Goal: Task Accomplishment & Management: Complete application form

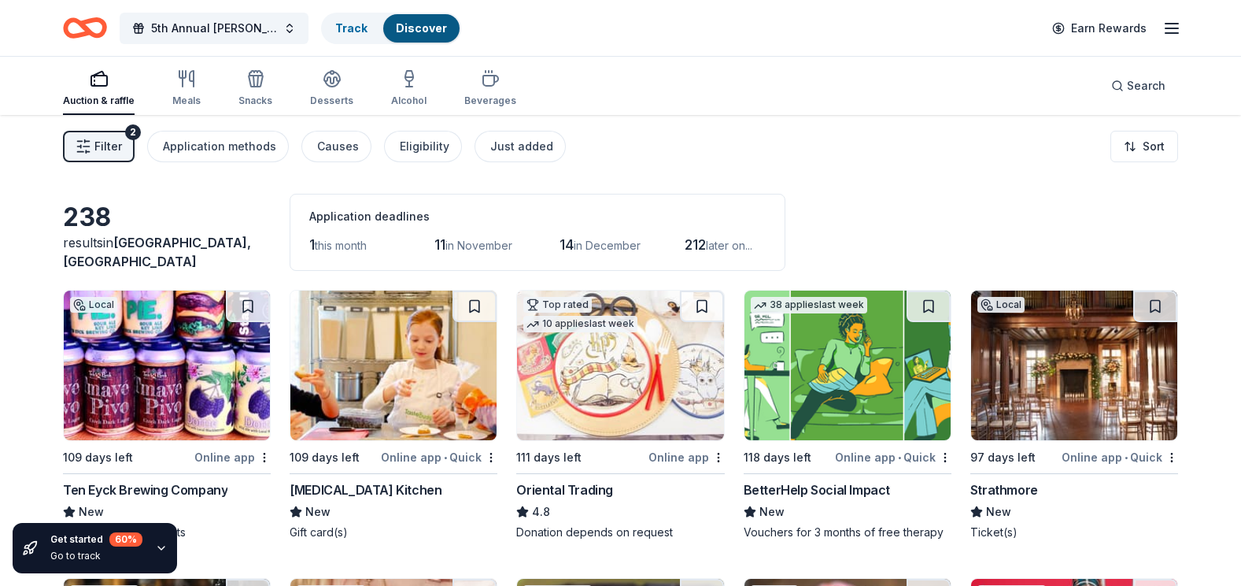
click at [390, 361] on img at bounding box center [393, 365] width 206 height 150
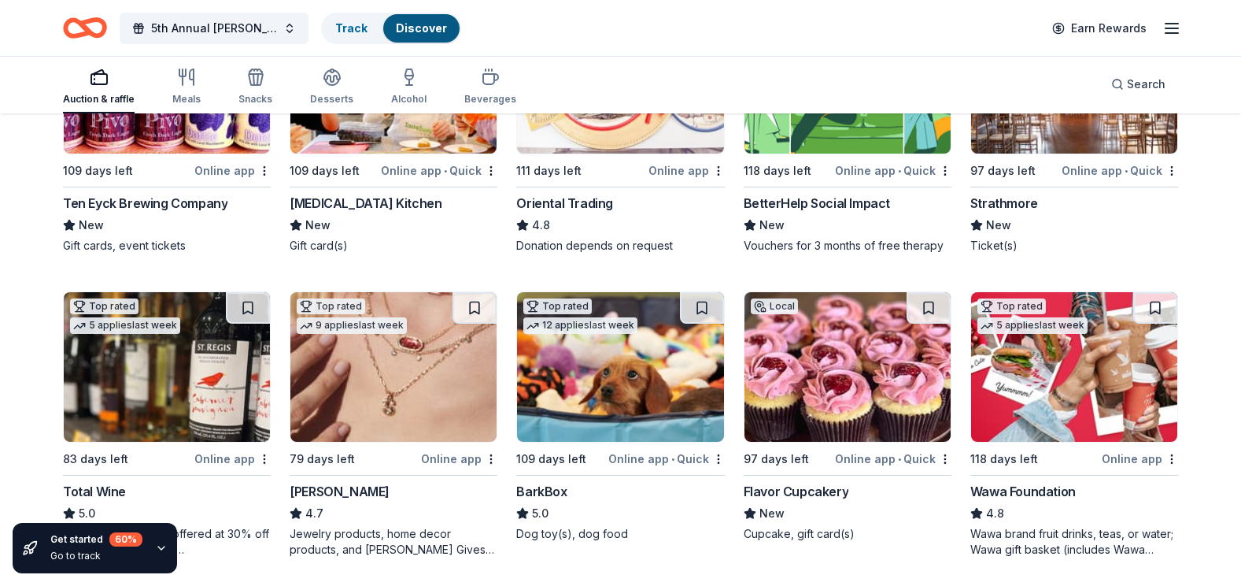
scroll to position [315, 0]
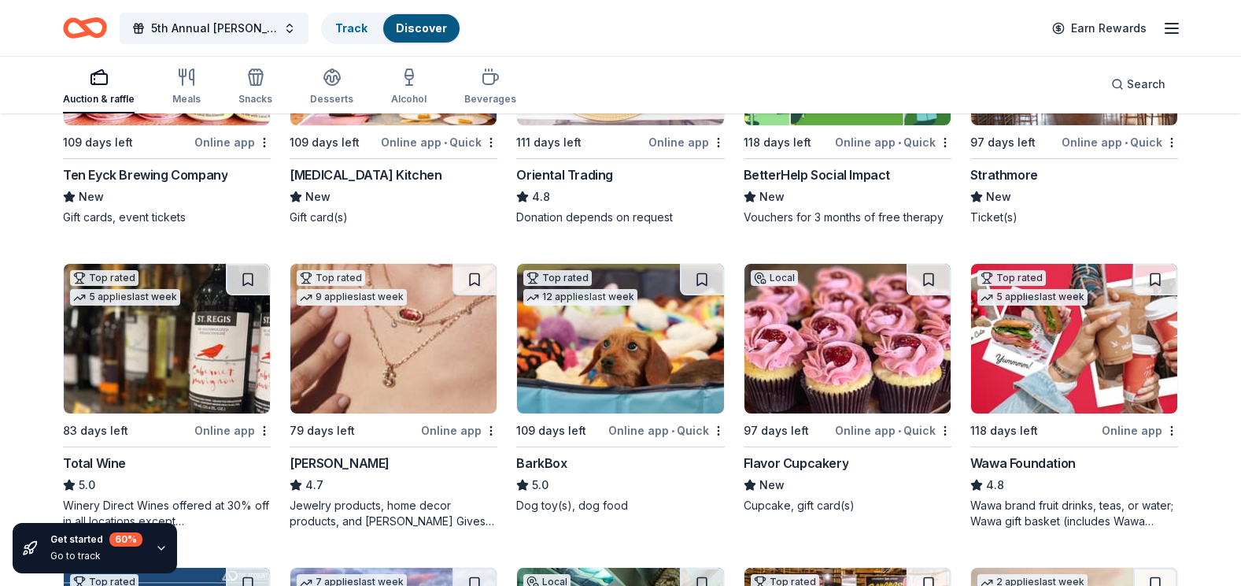
click at [405, 404] on img at bounding box center [393, 339] width 206 height 150
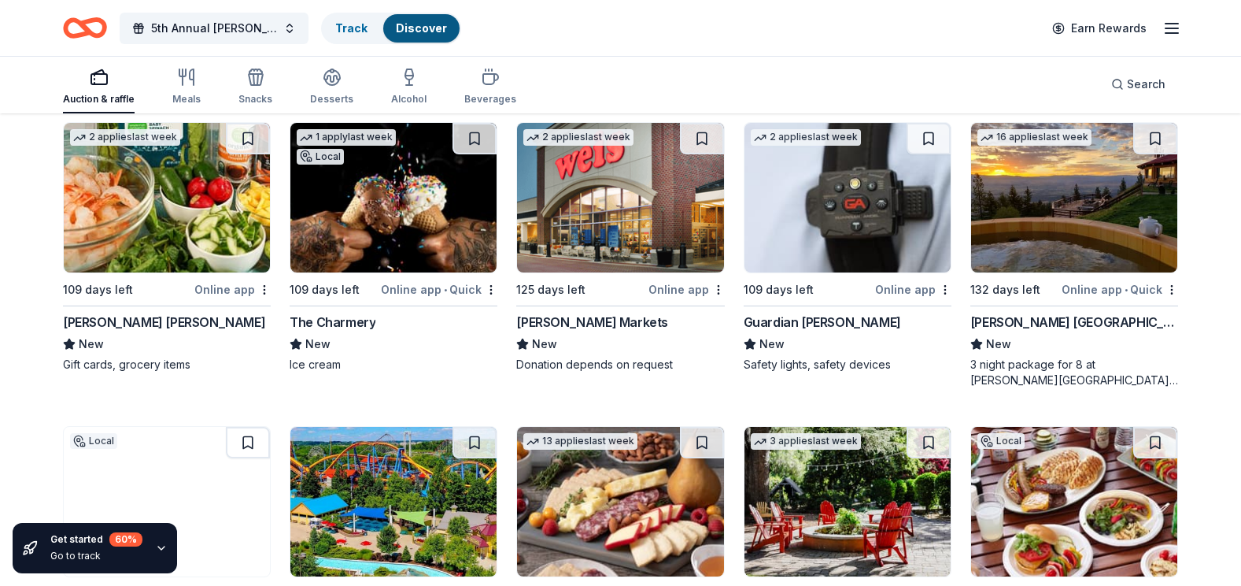
scroll to position [2283, 0]
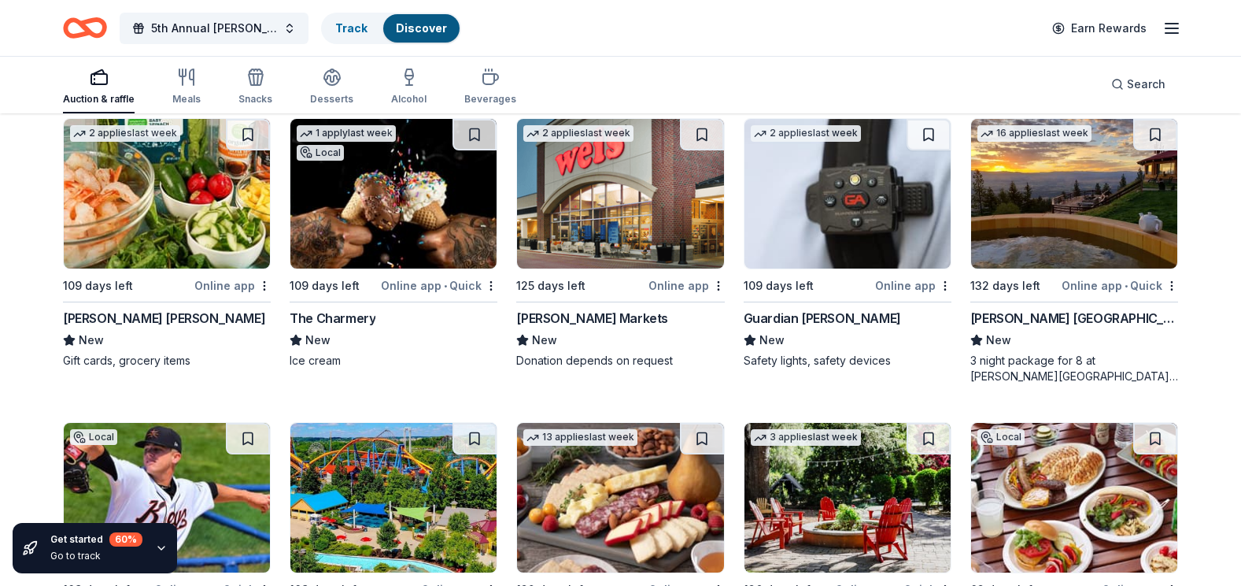
click at [1045, 331] on div "New" at bounding box center [1075, 340] width 208 height 19
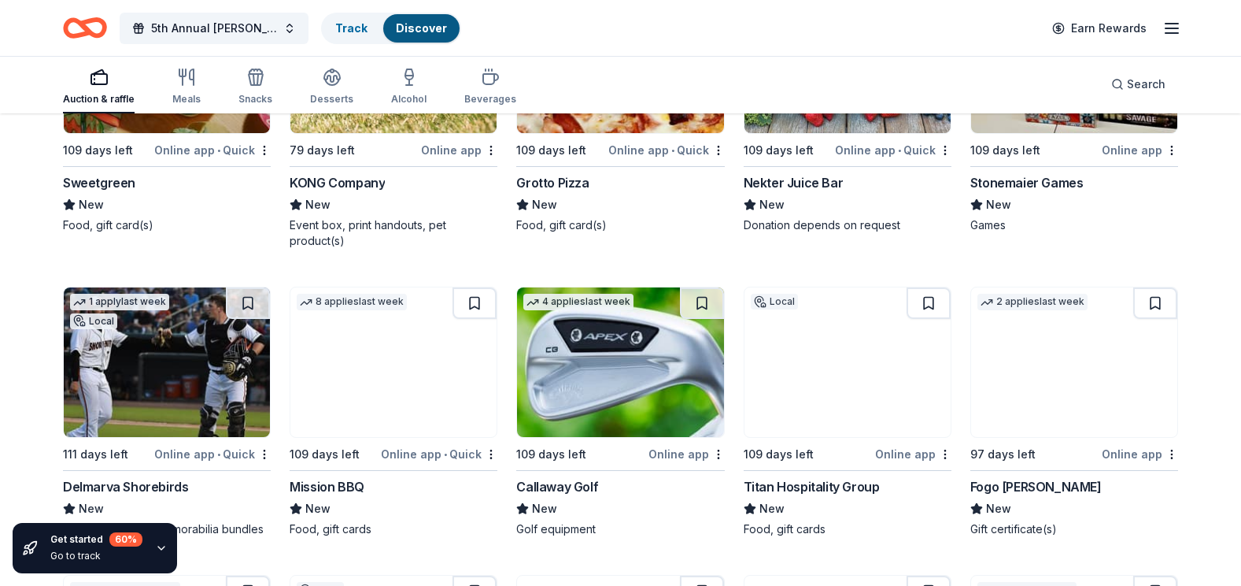
scroll to position [4880, 0]
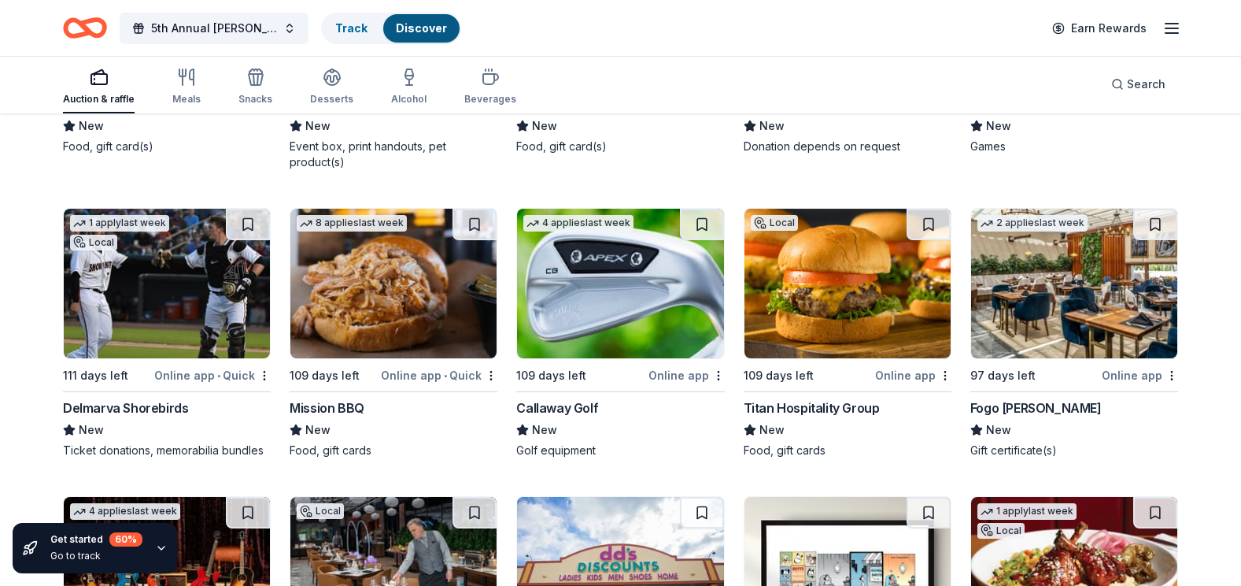
click at [1089, 325] on img at bounding box center [1074, 284] width 206 height 150
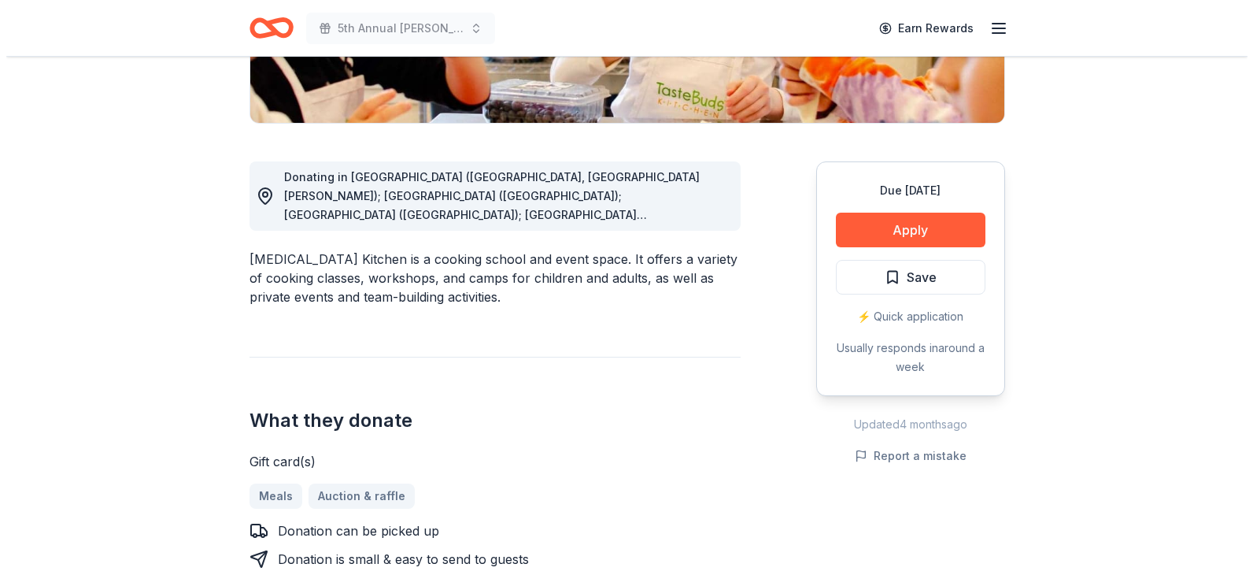
scroll to position [394, 0]
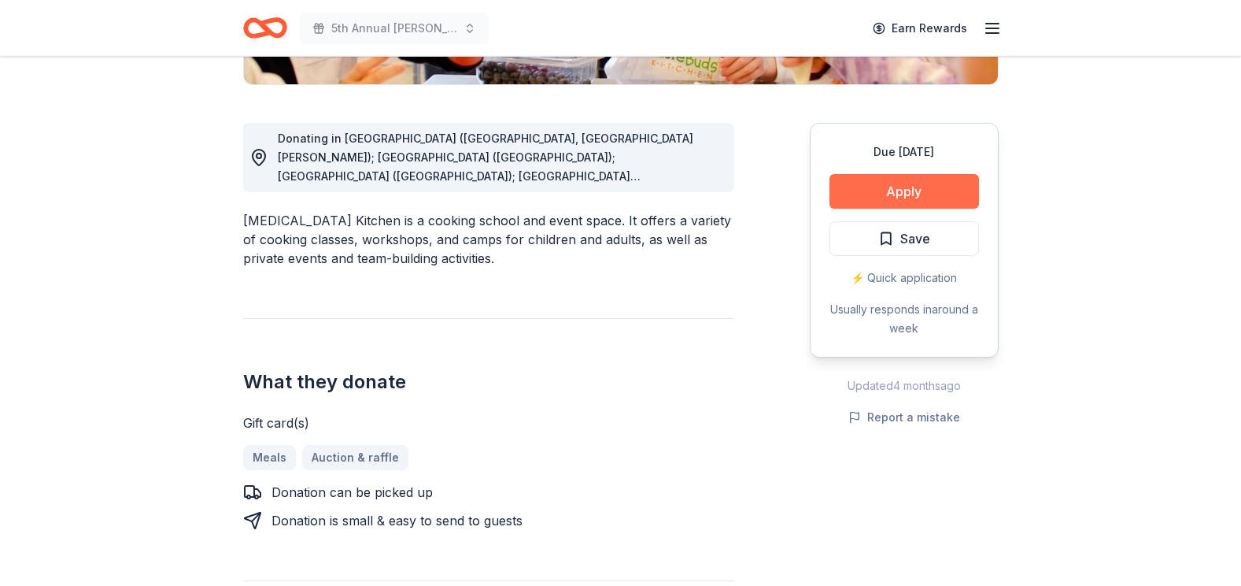
click at [919, 184] on button "Apply" at bounding box center [905, 191] width 150 height 35
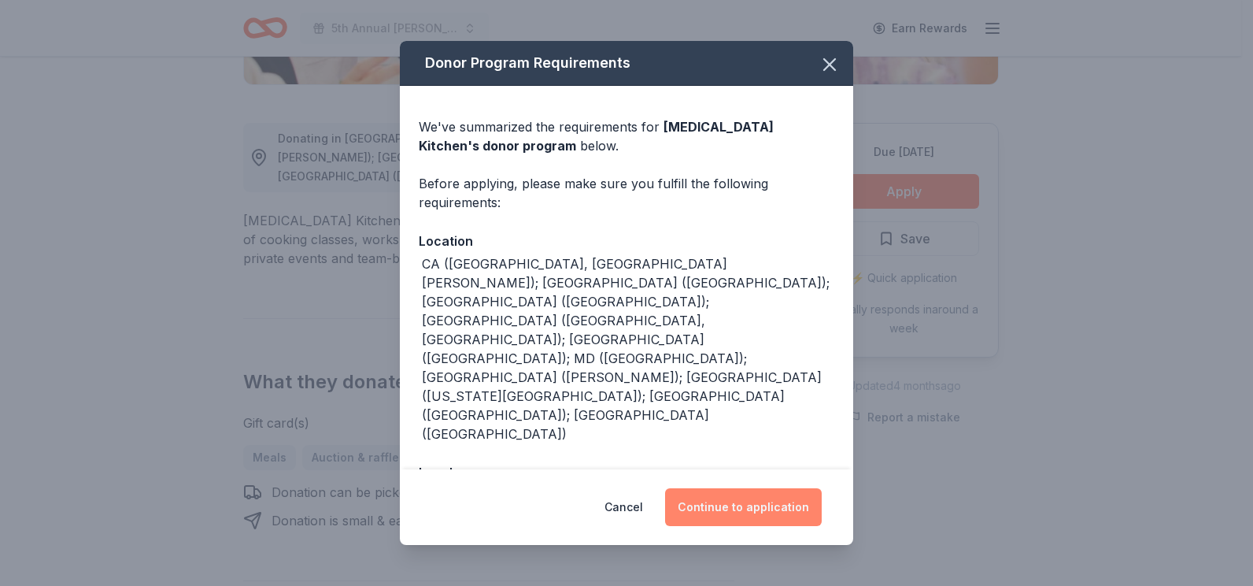
click at [764, 504] on button "Continue to application" at bounding box center [743, 507] width 157 height 38
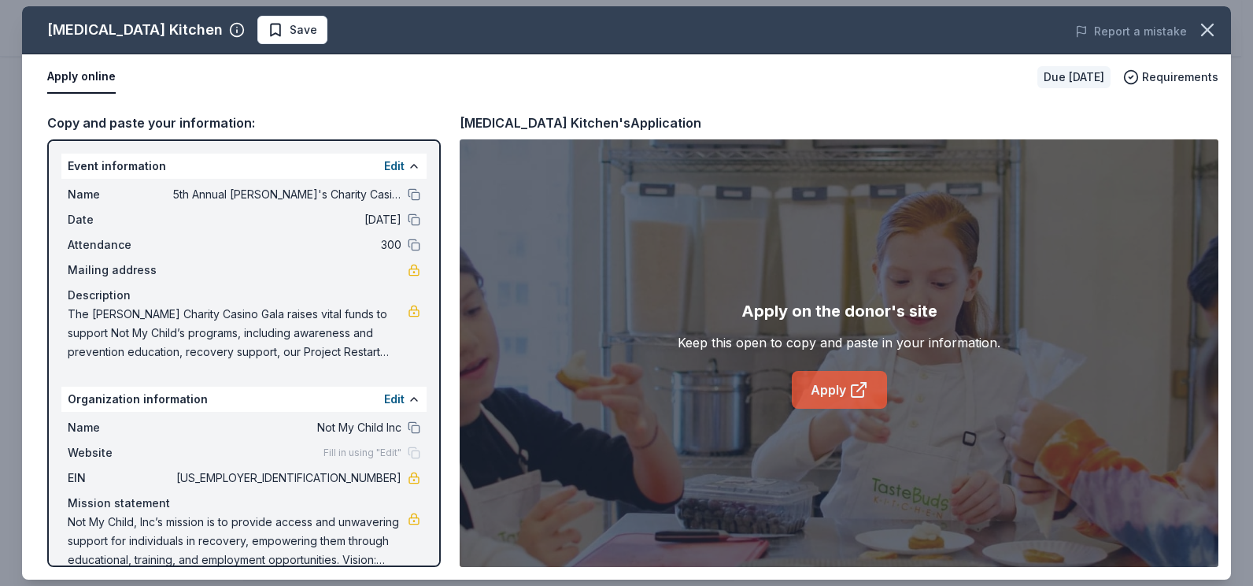
click at [835, 388] on link "Apply" at bounding box center [839, 390] width 95 height 38
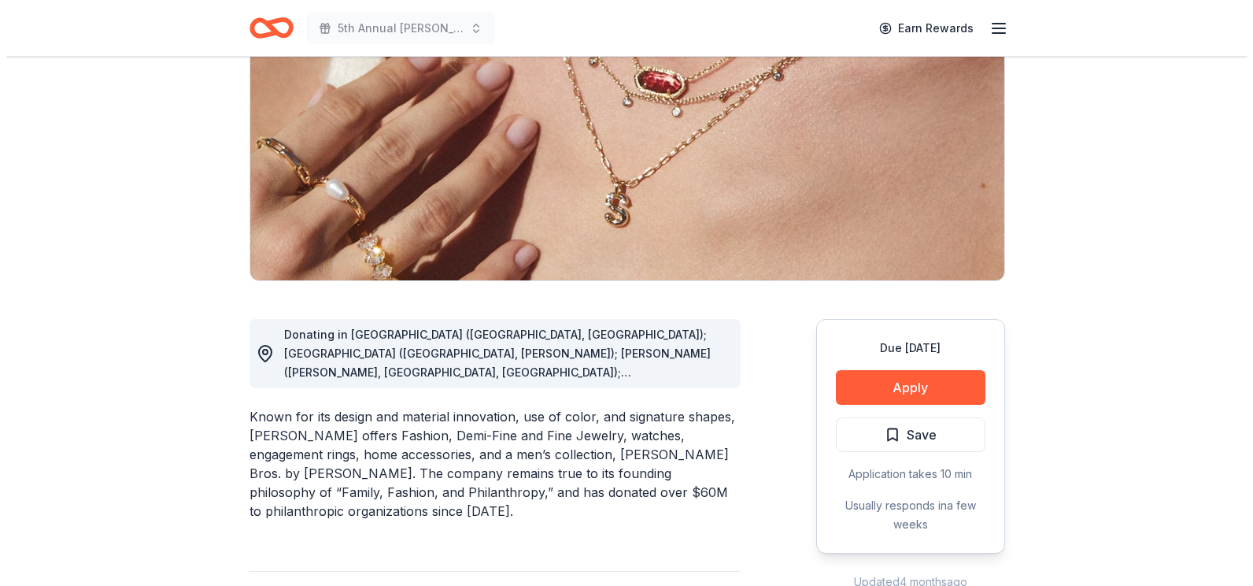
scroll to position [236, 0]
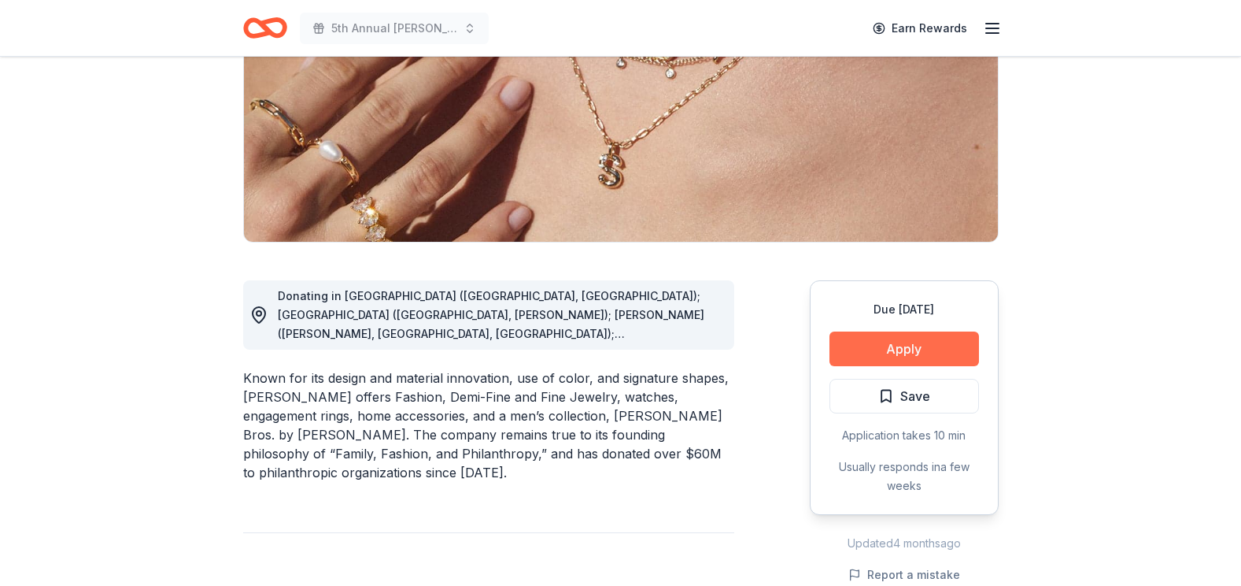
click at [889, 354] on button "Apply" at bounding box center [905, 348] width 150 height 35
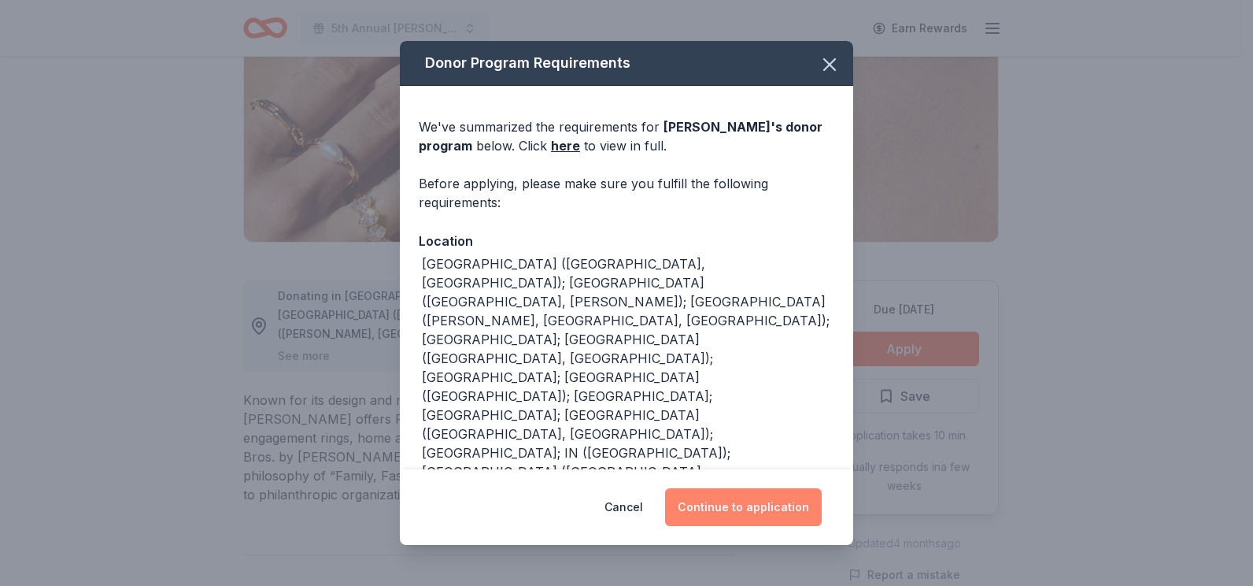
click at [711, 505] on button "Continue to application" at bounding box center [743, 507] width 157 height 38
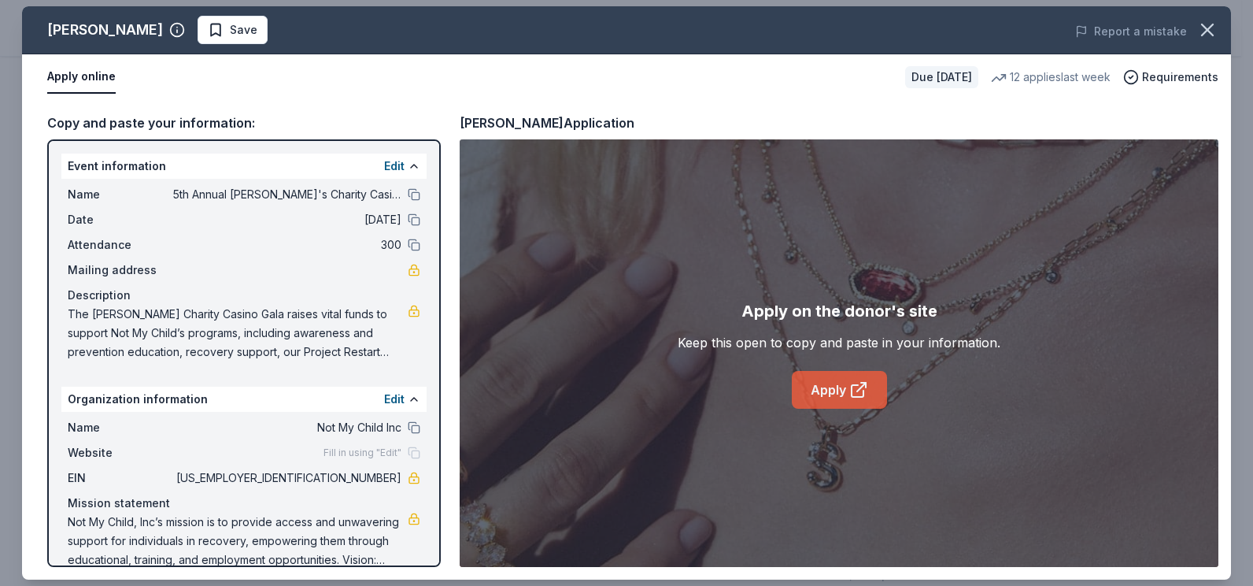
click at [826, 386] on link "Apply" at bounding box center [839, 390] width 95 height 38
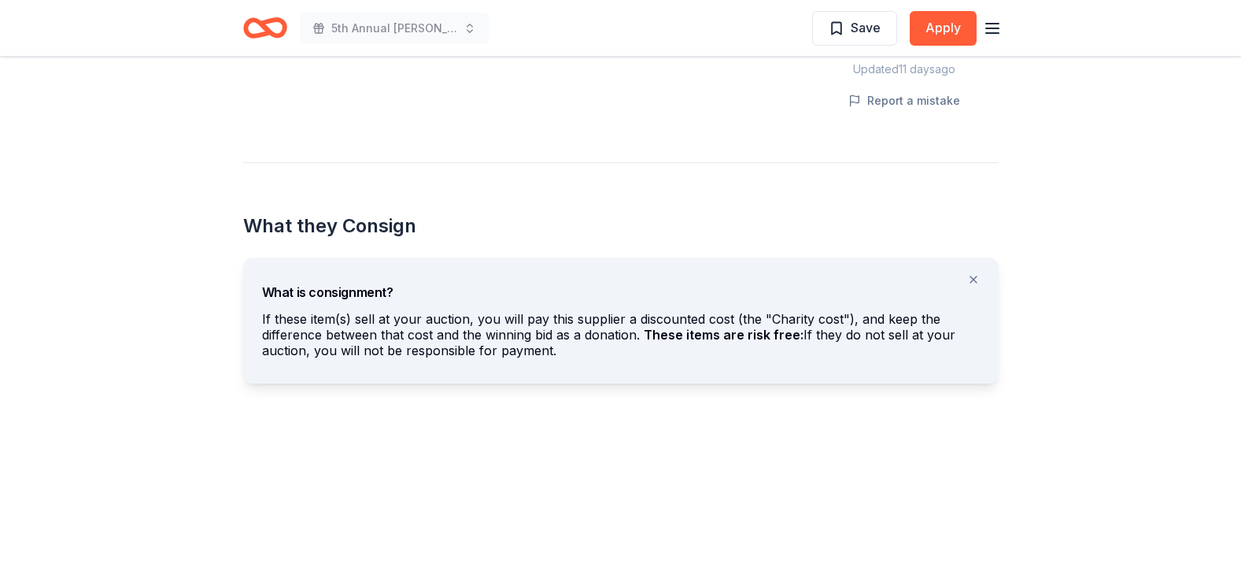
scroll to position [708, 0]
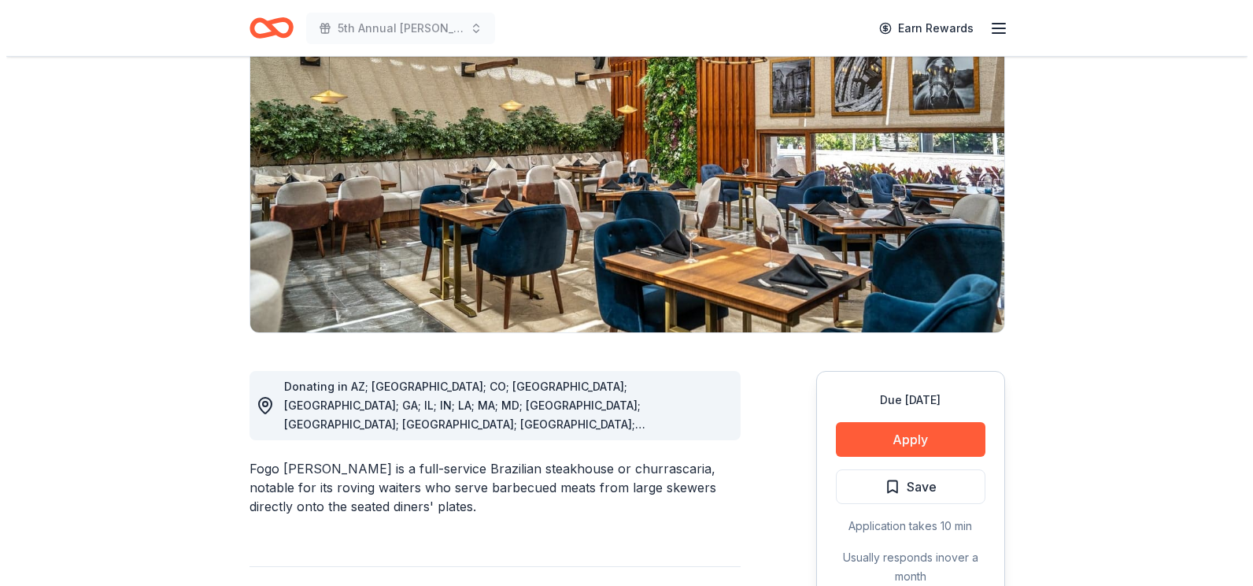
scroll to position [236, 0]
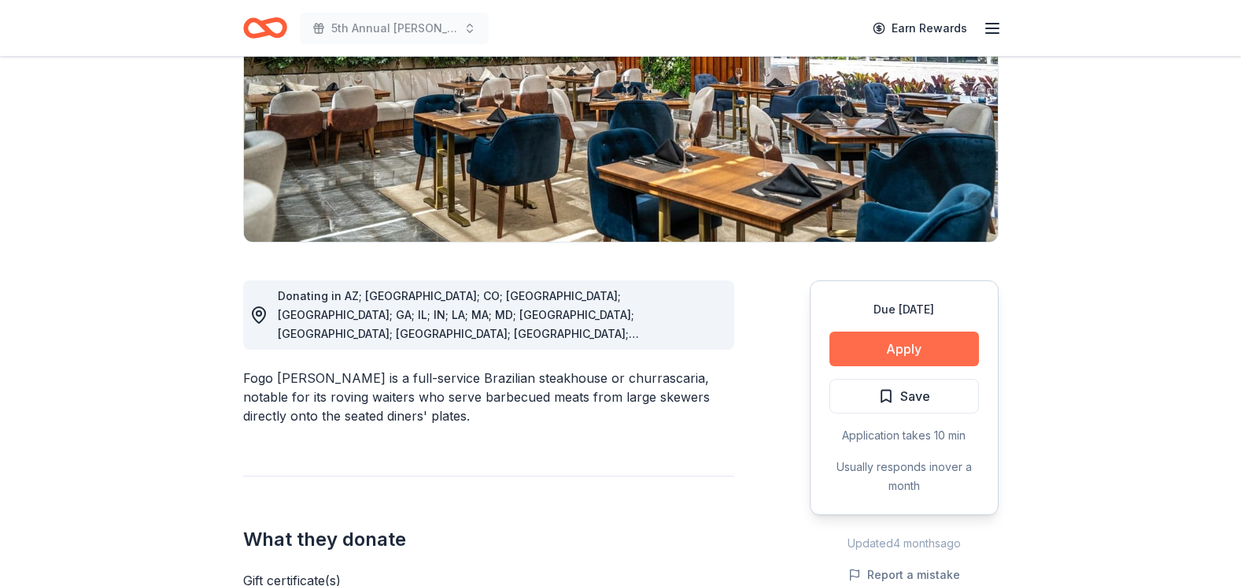
click at [923, 346] on button "Apply" at bounding box center [905, 348] width 150 height 35
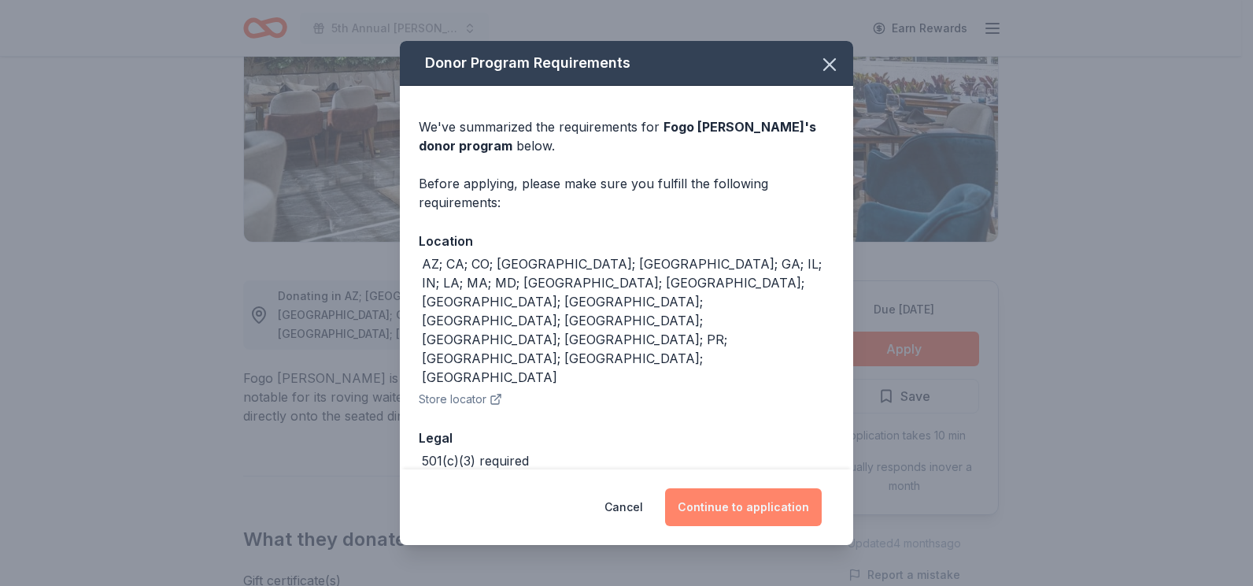
click at [719, 507] on button "Continue to application" at bounding box center [743, 507] width 157 height 38
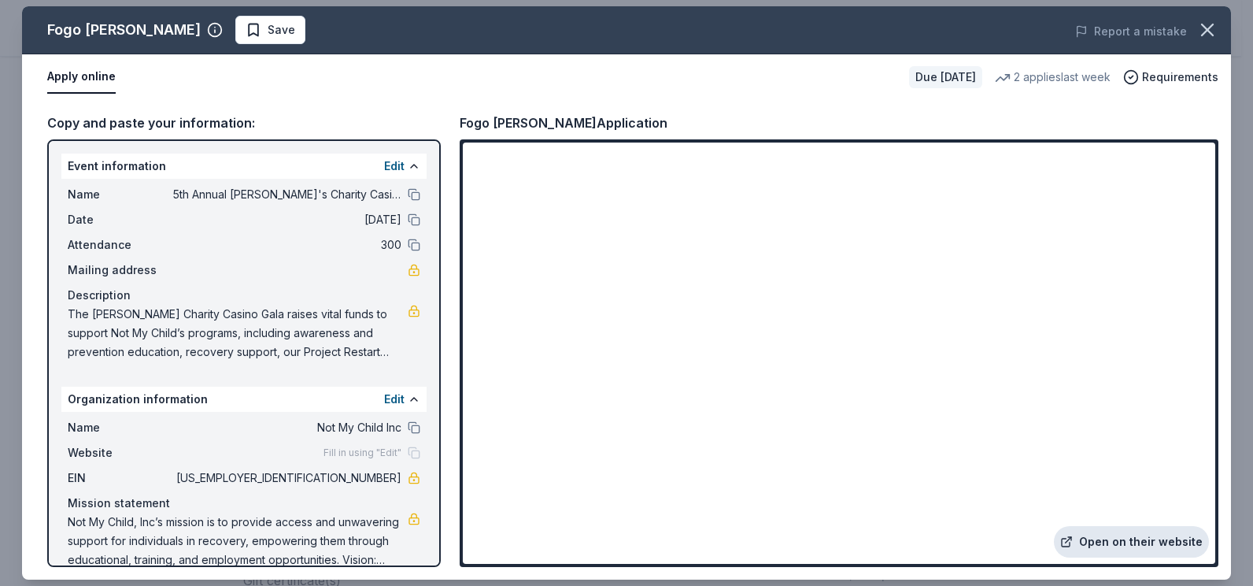
click at [1153, 545] on link "Open on their website" at bounding box center [1131, 541] width 155 height 31
